Goal: Information Seeking & Learning: Learn about a topic

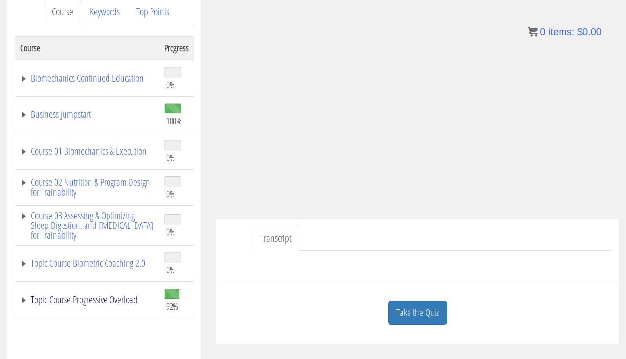
scroll to position [136, 0]
click at [108, 303] on link "Topic Course Progressive Overload" at bounding box center [87, 300] width 134 height 10
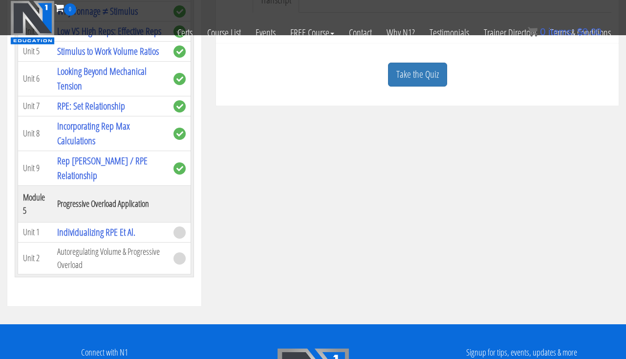
scroll to position [379, 0]
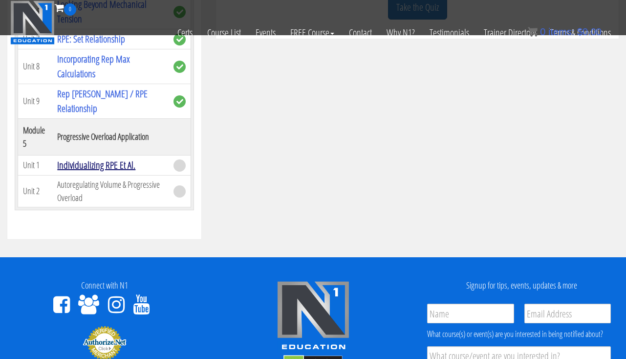
click at [105, 170] on link "Individualizing RPE Et Al." at bounding box center [96, 164] width 78 height 13
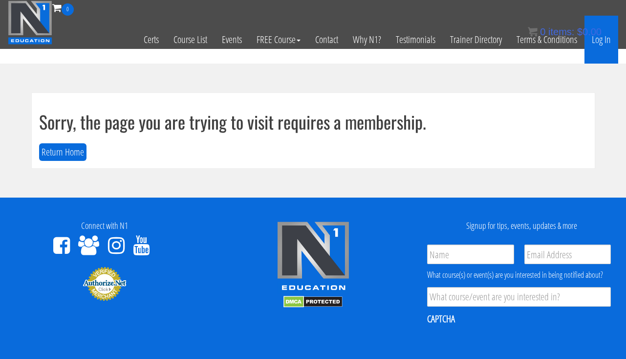
click at [595, 43] on link "Log In" at bounding box center [601, 40] width 34 height 48
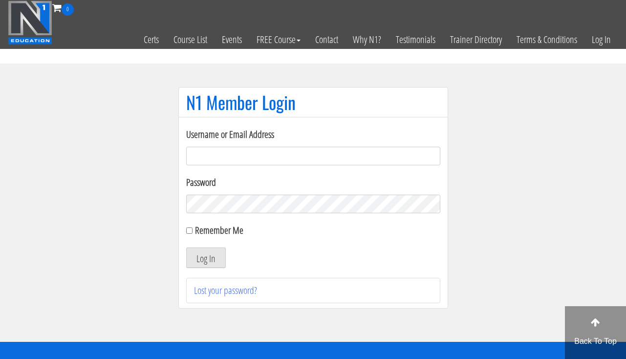
type input "[EMAIL_ADDRESS][DOMAIN_NAME]"
click at [213, 249] on button "Log In" at bounding box center [206, 257] width 40 height 21
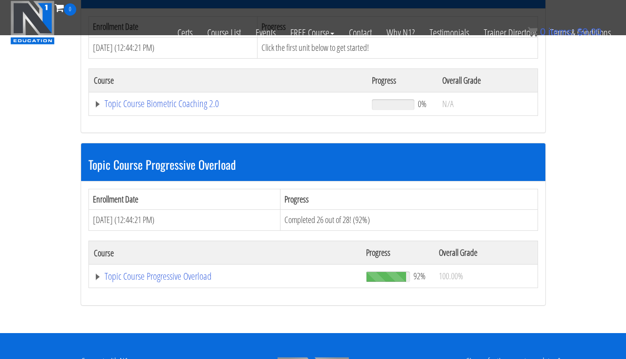
scroll to position [1098, 0]
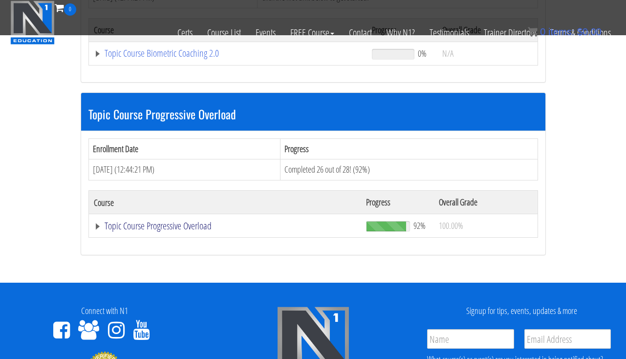
click at [204, 221] on link "Topic Course Progressive Overload" at bounding box center [225, 226] width 262 height 10
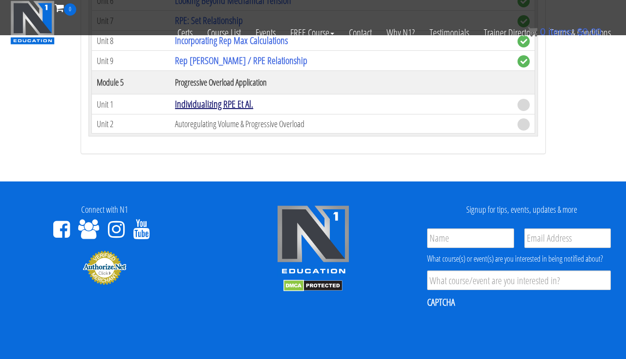
scroll to position [1887, 0]
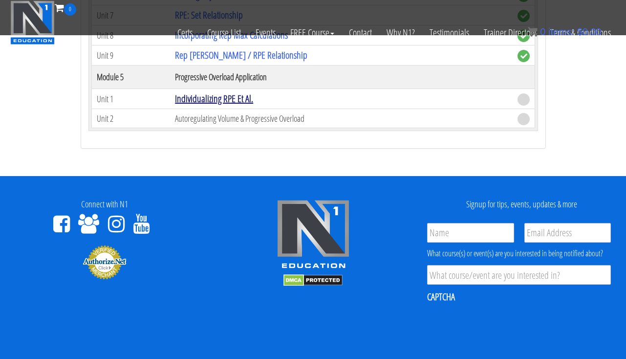
click at [220, 93] on link "Individualizing RPE Et Al." at bounding box center [214, 98] width 78 height 13
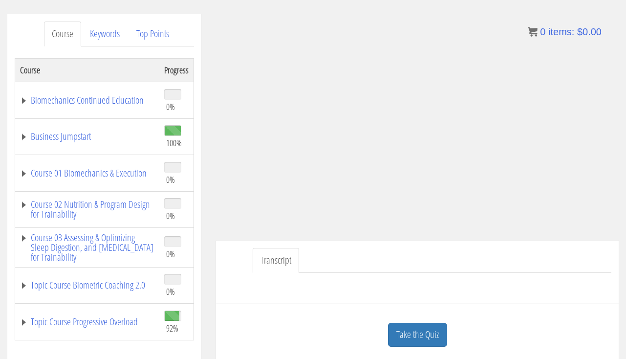
scroll to position [117, 0]
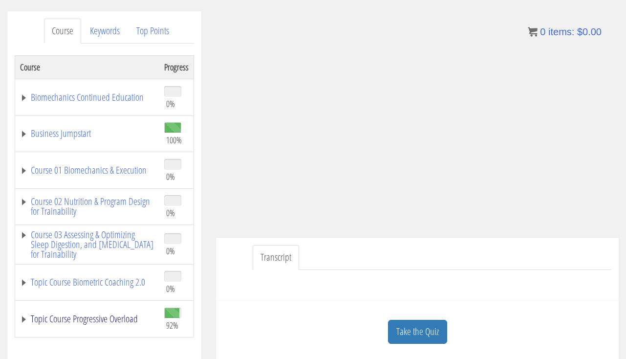
click at [127, 314] on link "Topic Course Progressive Overload" at bounding box center [87, 319] width 134 height 10
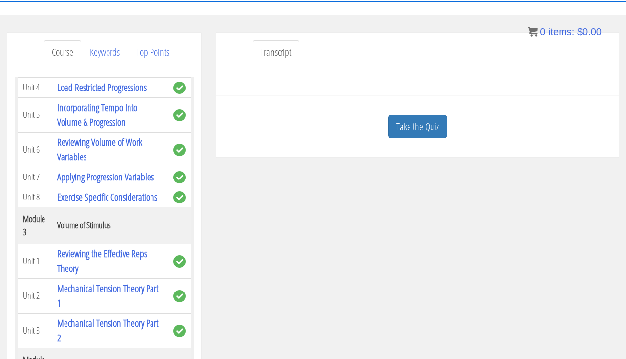
scroll to position [198, 0]
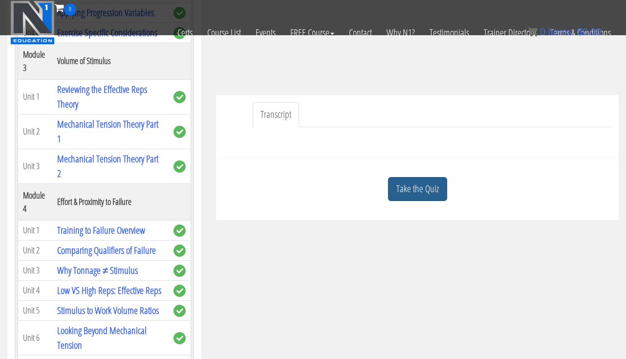
click at [417, 194] on link "Take the Quiz" at bounding box center [417, 189] width 59 height 24
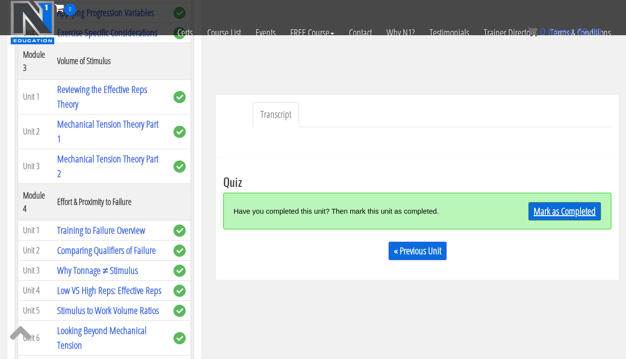
click at [551, 204] on link "Mark as Completed" at bounding box center [564, 211] width 73 height 19
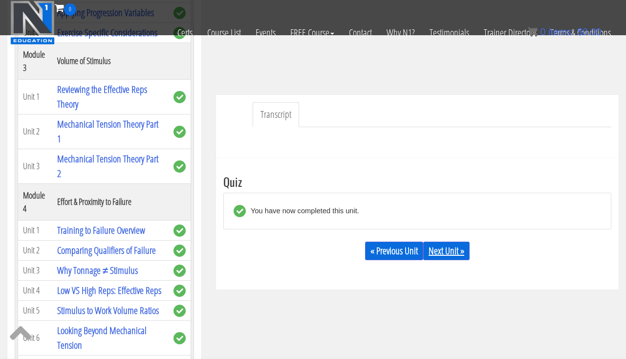
click at [457, 245] on link "Next Unit »" at bounding box center [446, 250] width 46 height 19
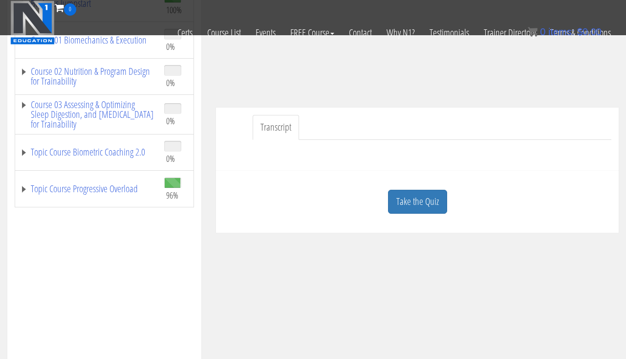
scroll to position [186, 0]
click at [88, 191] on link "Topic Course Progressive Overload" at bounding box center [87, 188] width 134 height 10
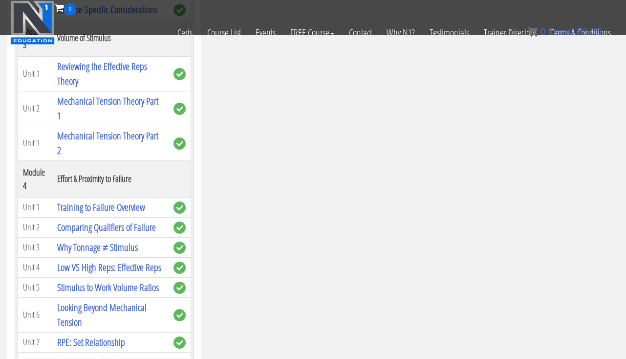
scroll to position [210, 0]
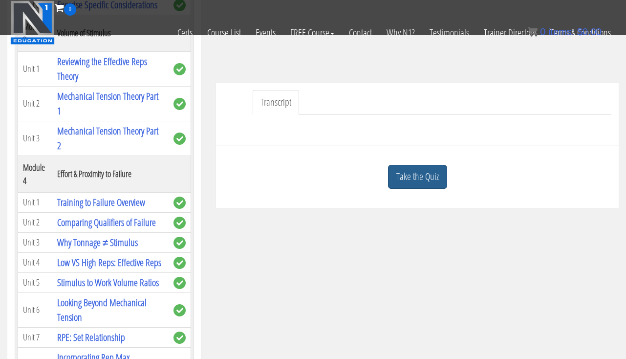
click at [417, 178] on link "Take the Quiz" at bounding box center [417, 177] width 59 height 24
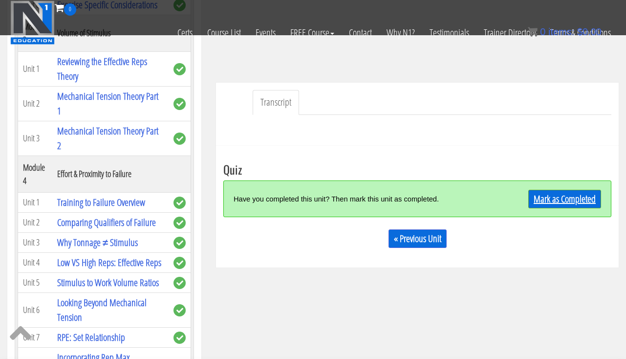
click at [537, 198] on link "Mark as Completed" at bounding box center [564, 199] width 73 height 19
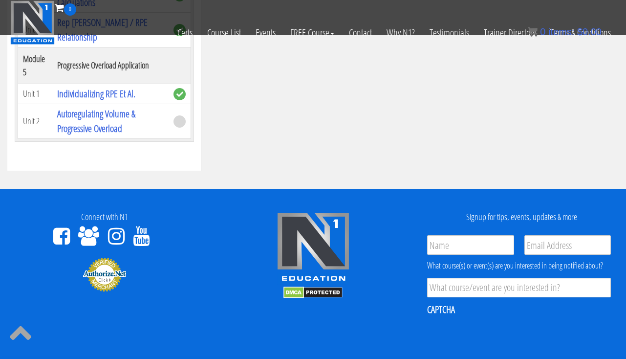
scroll to position [831, 0]
click at [157, 125] on td "Autoregulating Volume & Progressive Overload" at bounding box center [110, 121] width 116 height 35
click at [117, 115] on link "Autoregulating Volume & Progressive Overload" at bounding box center [96, 121] width 78 height 28
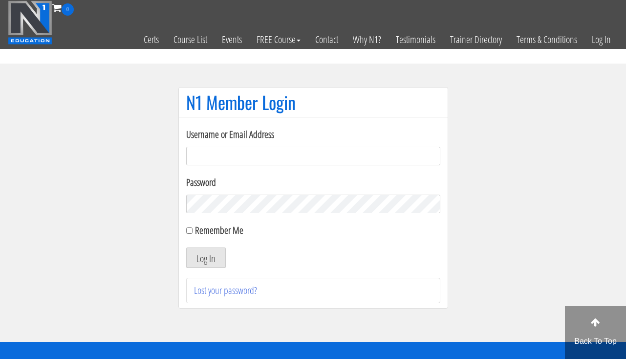
type input "[EMAIL_ADDRESS][DOMAIN_NAME]"
click at [215, 267] on button "Log In" at bounding box center [206, 257] width 40 height 21
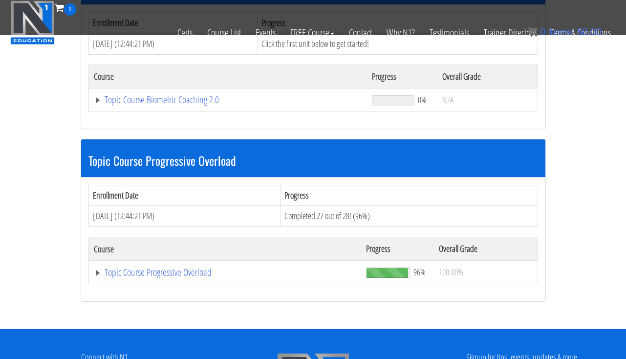
scroll to position [1064, 0]
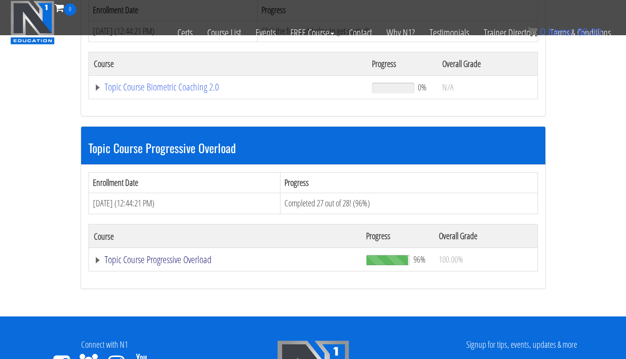
click at [193, 255] on link "Topic Course Progressive Overload" at bounding box center [225, 260] width 262 height 10
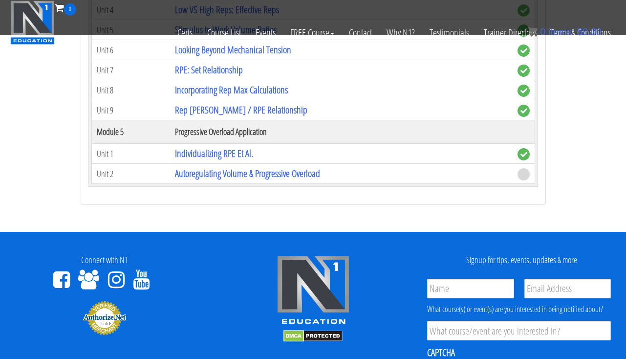
scroll to position [1795, 0]
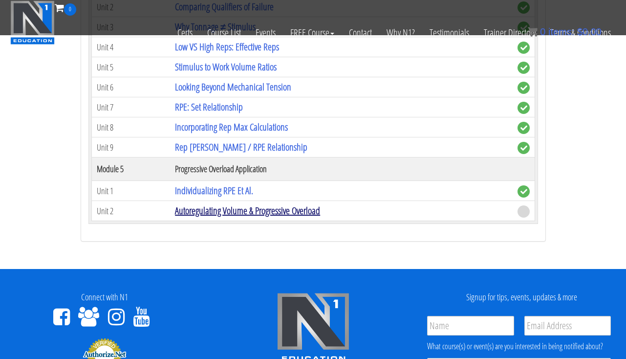
click at [308, 204] on link "Autoregulating Volume & Progressive Overload" at bounding box center [247, 210] width 145 height 13
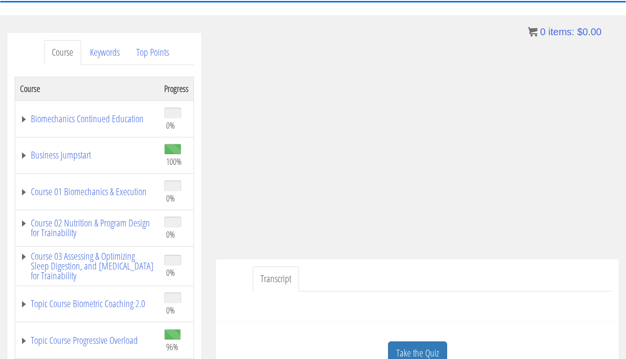
scroll to position [221, 0]
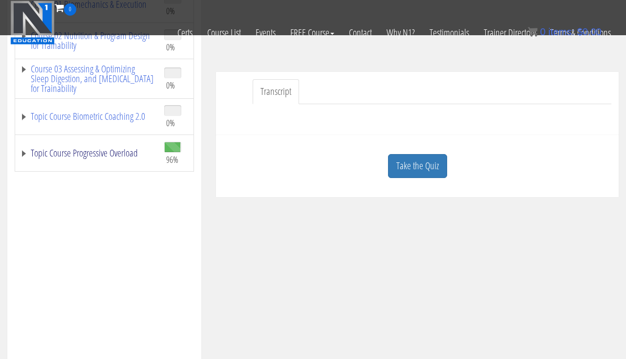
click at [118, 157] on link "Topic Course Progressive Overload" at bounding box center [87, 153] width 134 height 10
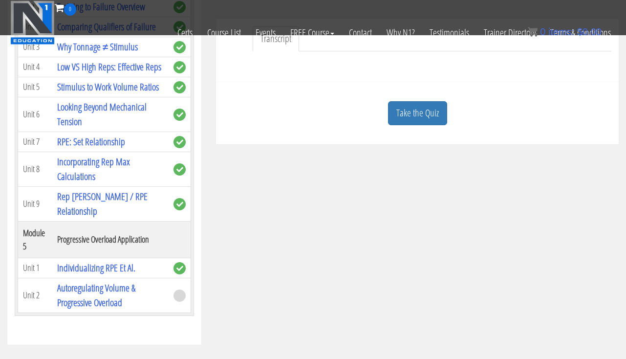
scroll to position [275, 0]
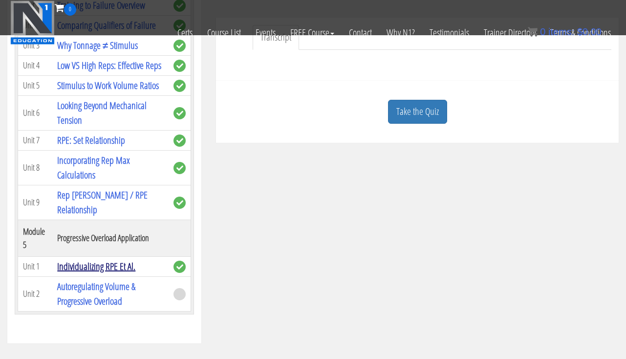
click at [100, 268] on link "Individualizing RPE Et Al." at bounding box center [96, 265] width 78 height 13
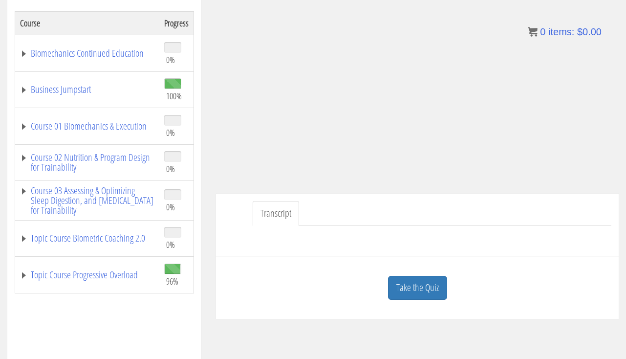
scroll to position [137, 0]
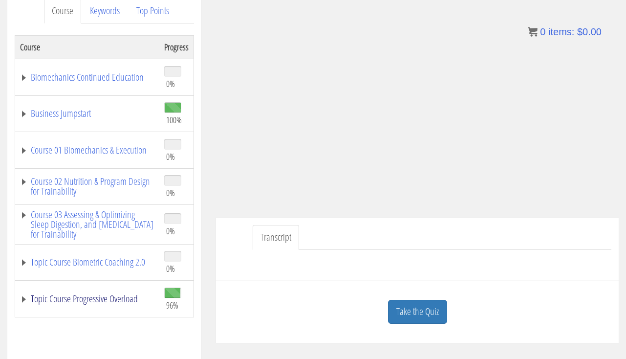
click at [101, 301] on link "Topic Course Progressive Overload" at bounding box center [87, 299] width 134 height 10
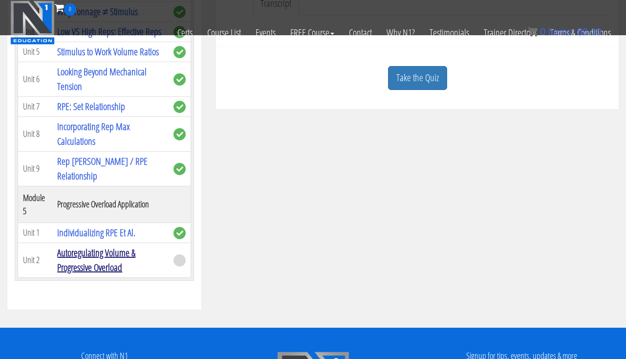
scroll to position [312, 0]
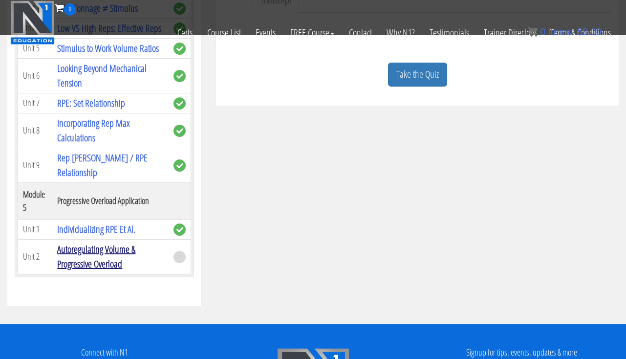
click at [113, 249] on link "Autoregulating Volume & Progressive Overload" at bounding box center [96, 256] width 78 height 28
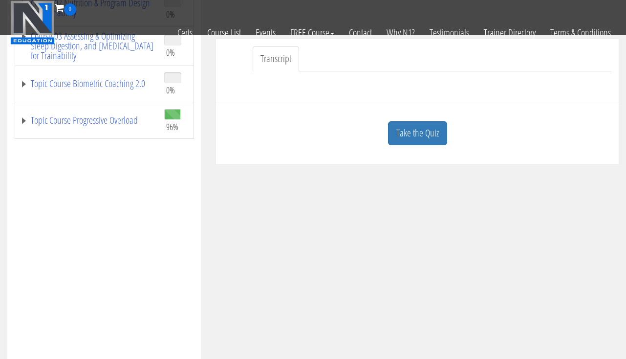
scroll to position [298, 0]
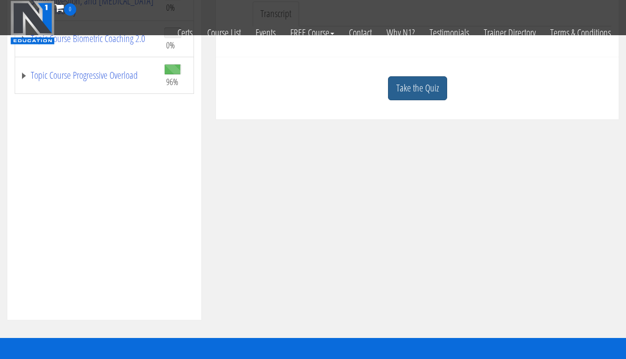
click at [398, 82] on link "Take the Quiz" at bounding box center [417, 88] width 59 height 24
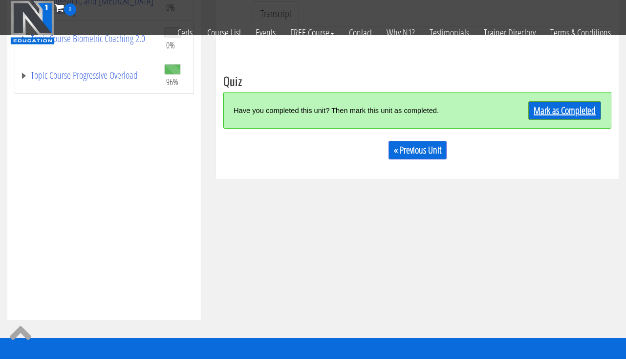
click at [528, 107] on link "Mark as Completed" at bounding box center [564, 110] width 73 height 19
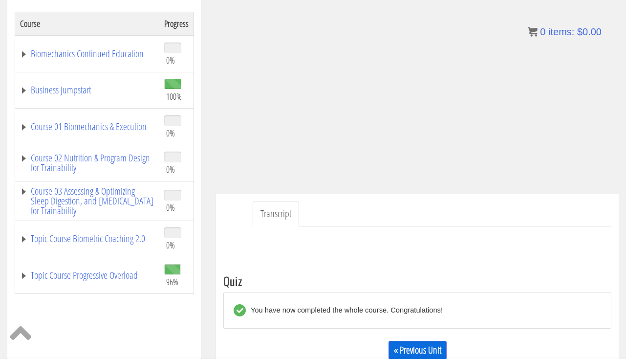
scroll to position [140, 0]
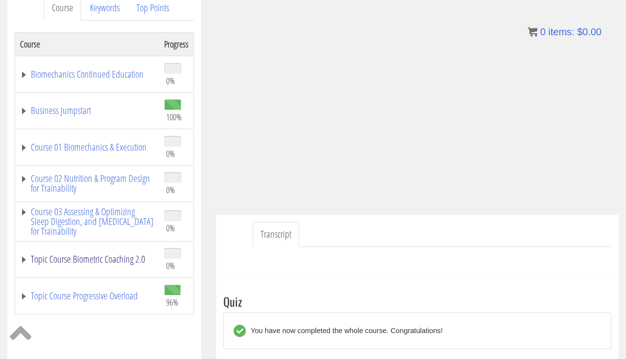
click at [64, 261] on link "Topic Course Biometric Coaching 2.0" at bounding box center [87, 259] width 134 height 10
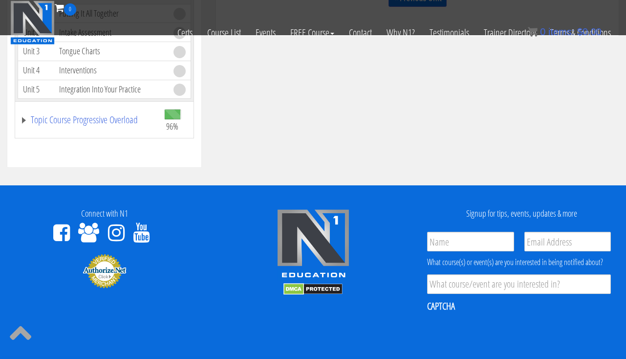
scroll to position [464, 0]
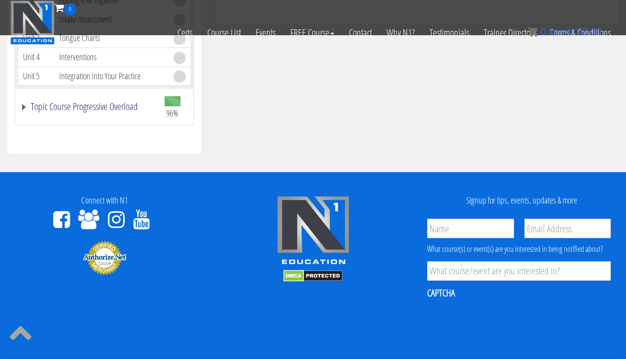
click at [73, 110] on link "Topic Course Progressive Overload" at bounding box center [87, 107] width 134 height 10
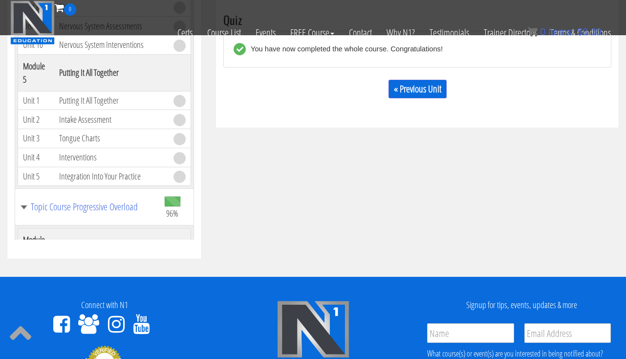
scroll to position [358, 0]
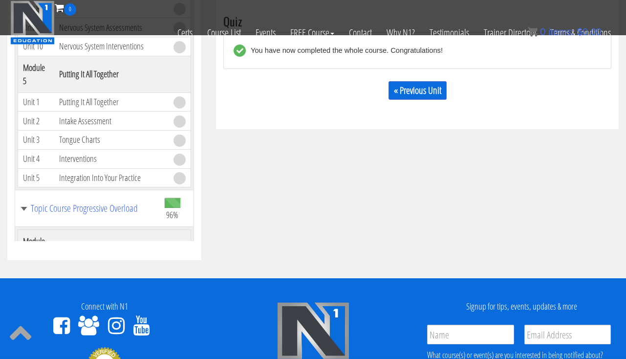
click at [397, 99] on div "« Previous Unit" at bounding box center [417, 90] width 388 height 33
click at [397, 91] on link "« Previous Unit" at bounding box center [417, 90] width 58 height 19
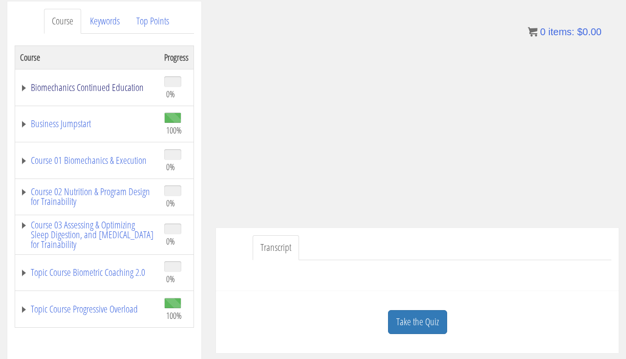
scroll to position [127, 0]
click at [87, 86] on link "Biomechanics Continued Education" at bounding box center [87, 87] width 134 height 10
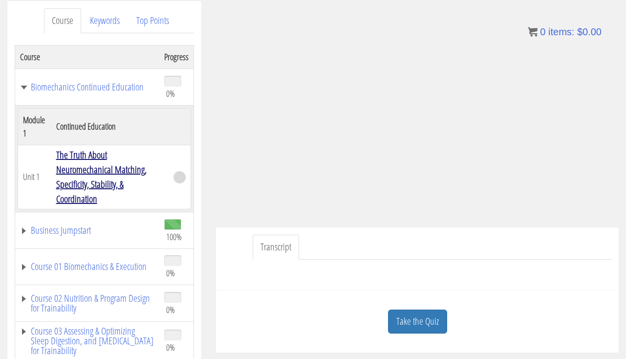
click at [84, 170] on link "The Truth About Neuromechanical Matching, Specificity, Stability, & Coordination" at bounding box center [101, 176] width 90 height 57
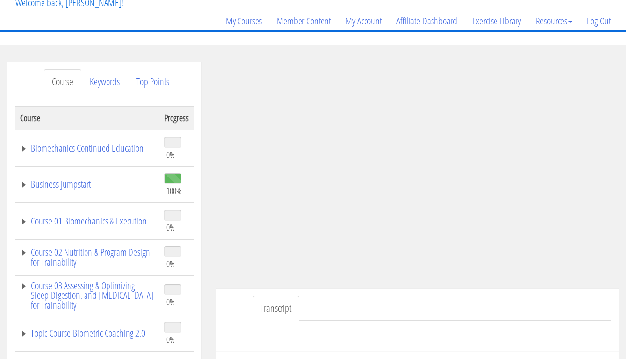
scroll to position [67, 0]
